Goal: Check status: Check status

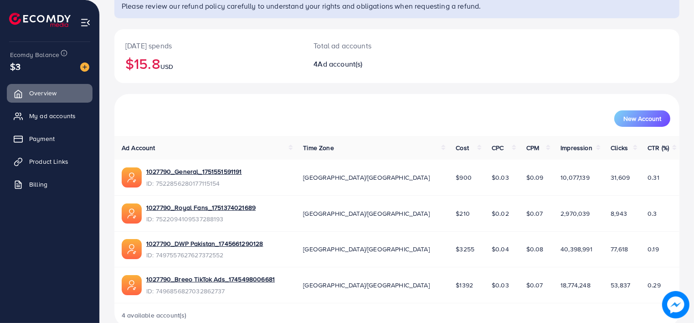
scroll to position [91, 0]
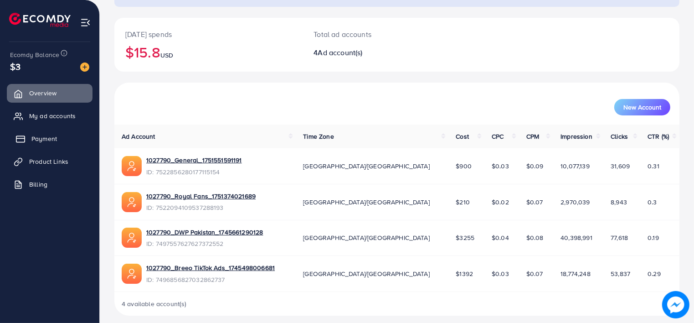
click at [47, 136] on span "Payment" at bounding box center [44, 138] width 26 height 9
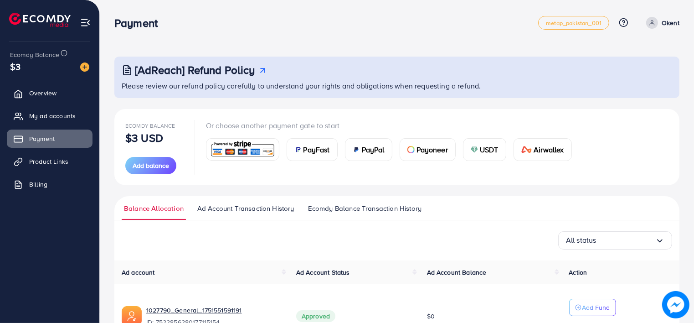
click at [253, 210] on span "Ad Account Transaction History" at bounding box center [245, 208] width 97 height 10
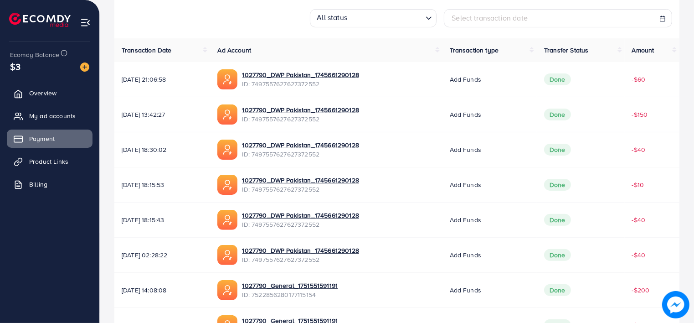
scroll to position [228, 0]
